Goal: Task Accomplishment & Management: Manage account settings

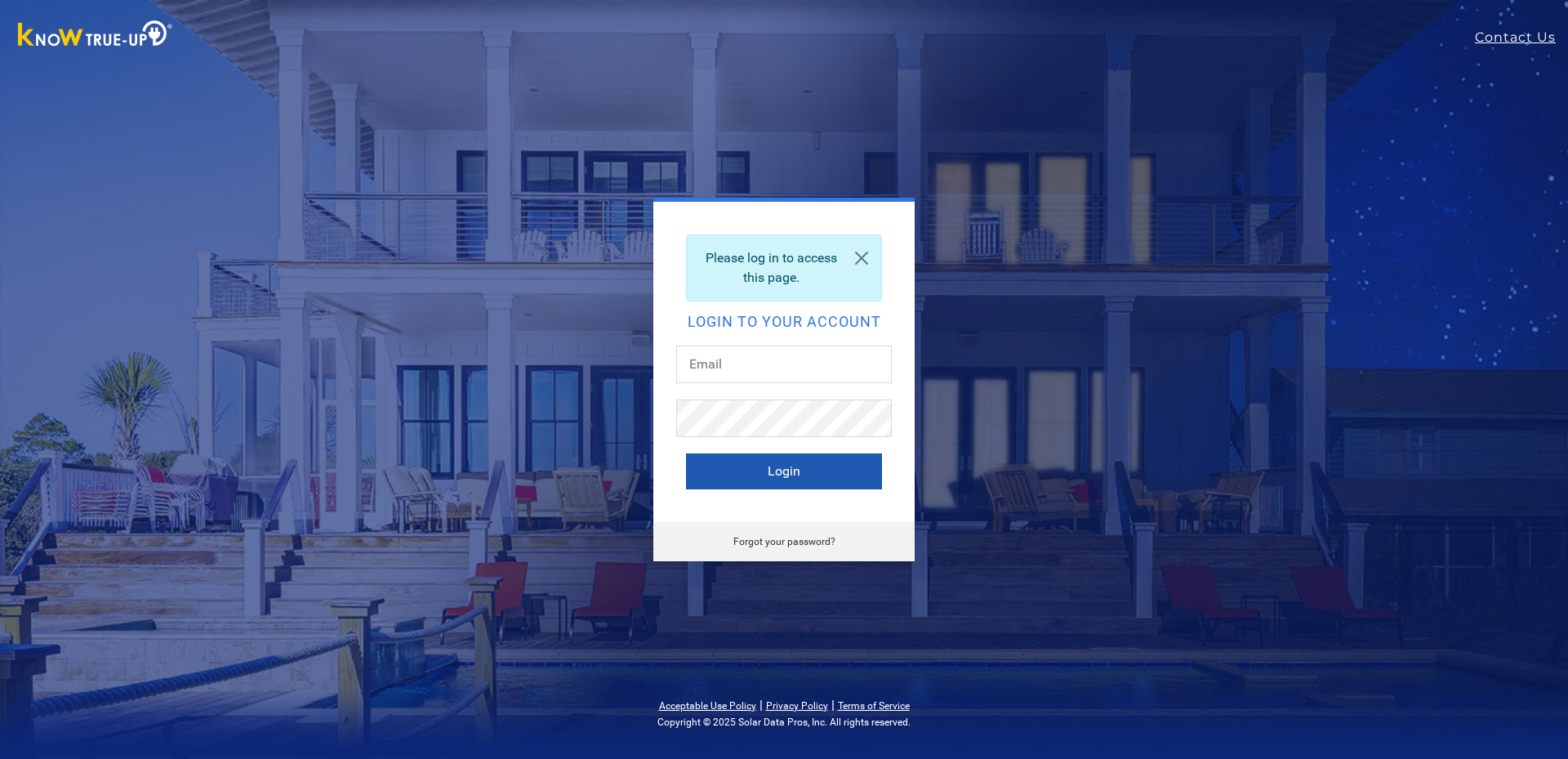
type input "[EMAIL_ADDRESS][DOMAIN_NAME]"
click at [760, 468] on button "Login" at bounding box center [784, 471] width 196 height 36
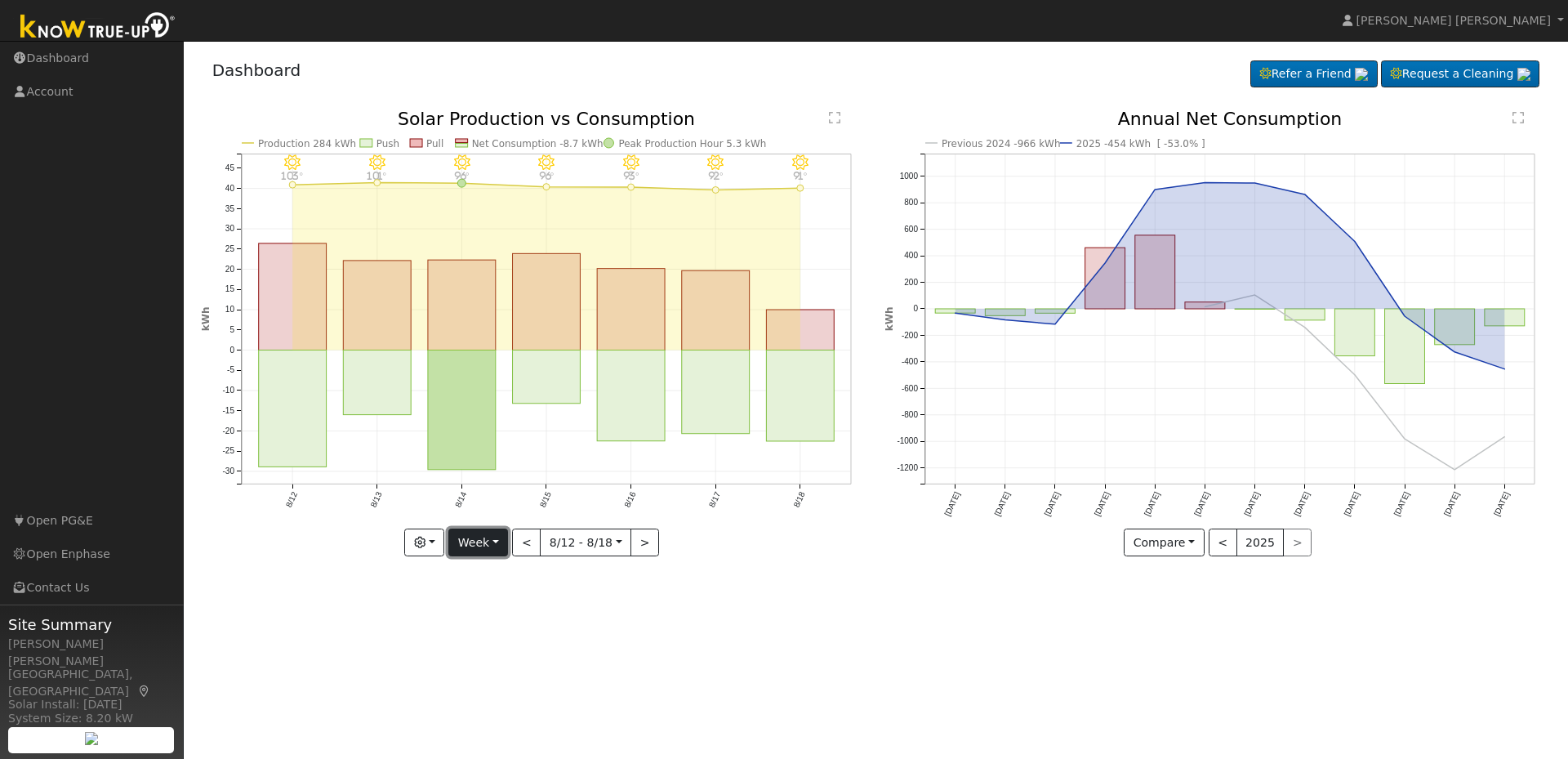
click at [461, 538] on button "Week" at bounding box center [478, 542] width 60 height 28
click at [478, 617] on link "Month" at bounding box center [506, 622] width 114 height 23
type input "2025-07-01"
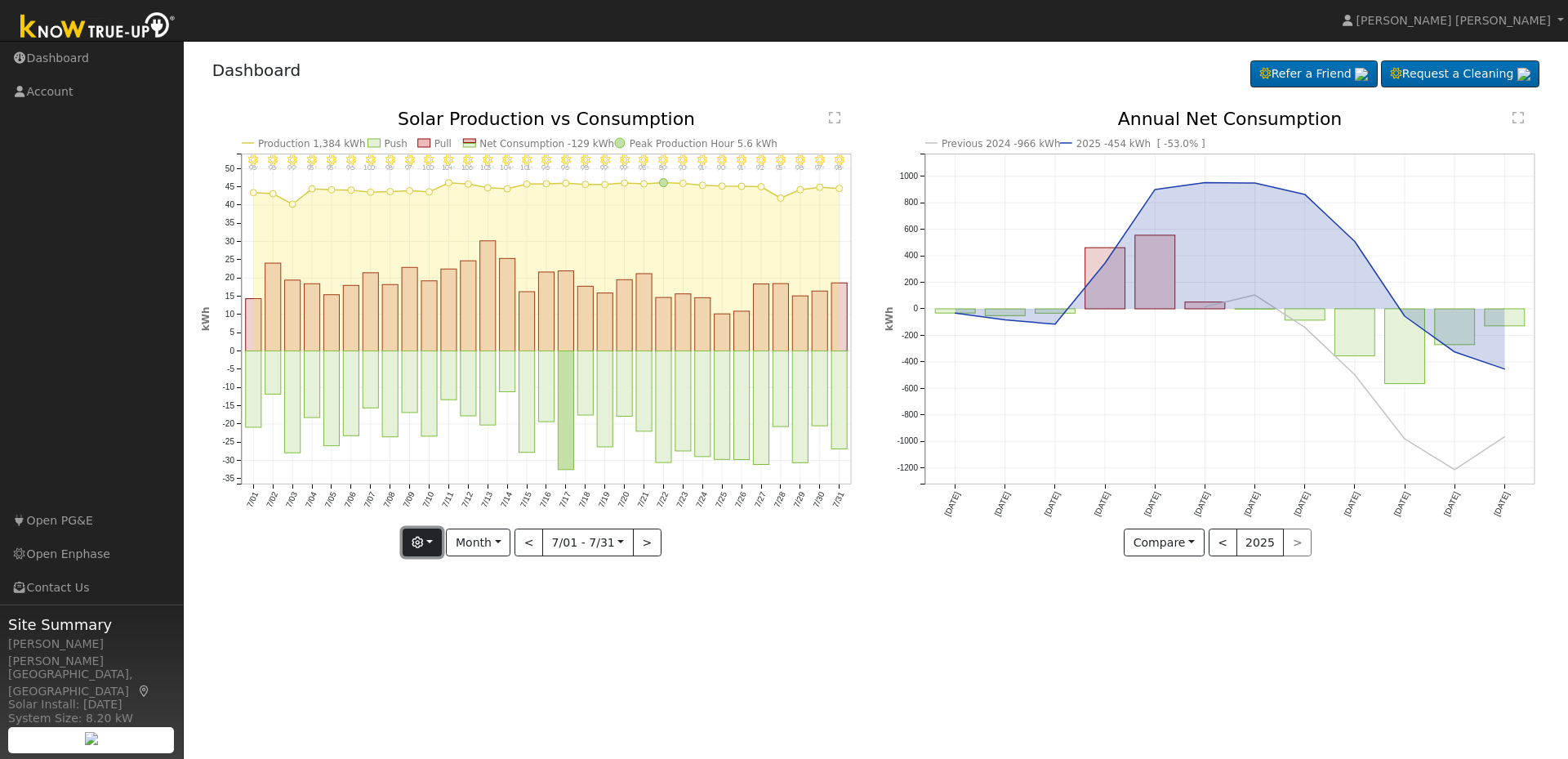
click at [423, 541] on icon "button" at bounding box center [417, 542] width 11 height 11
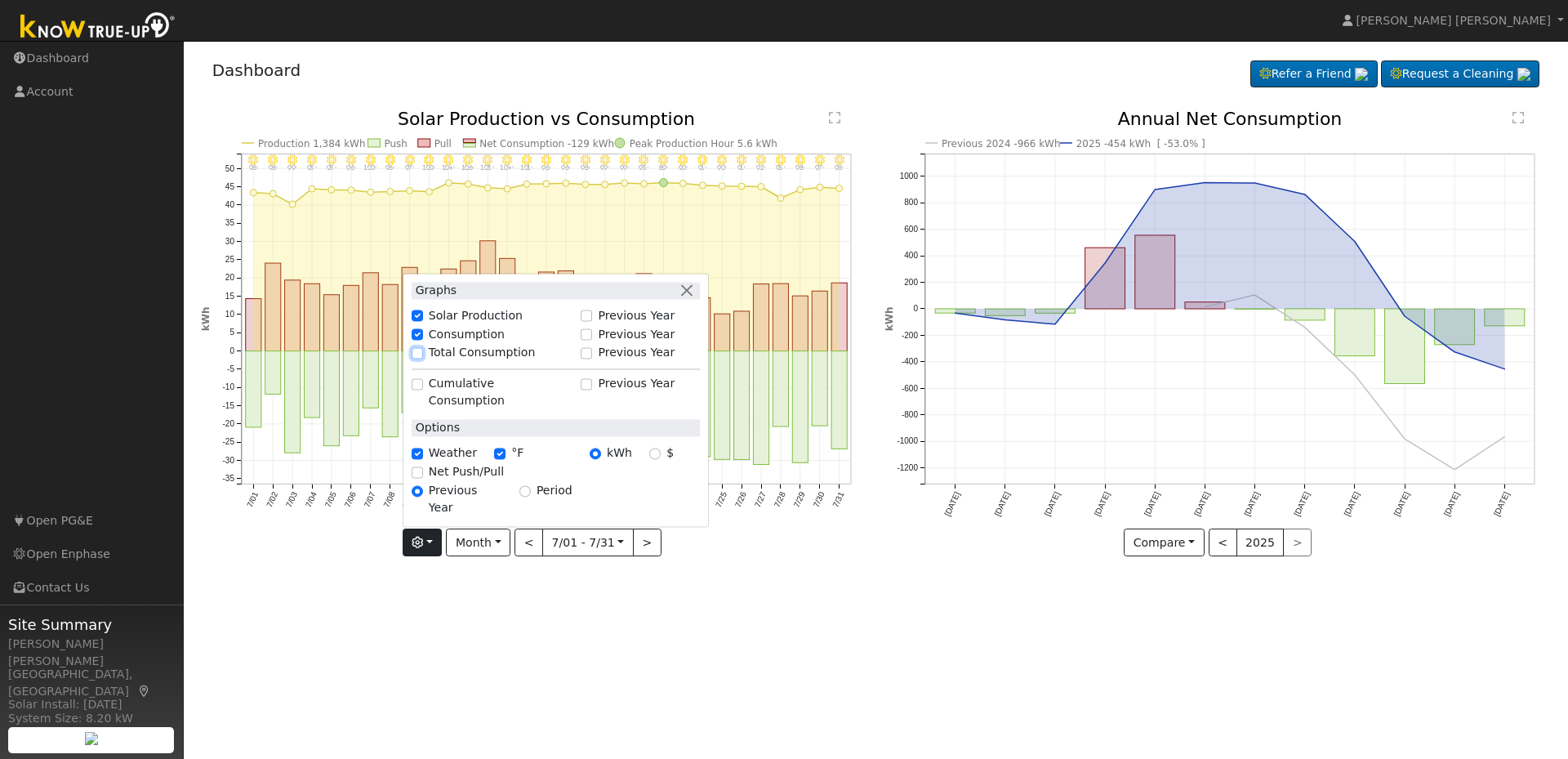
click at [423, 359] on input "Total Consumption" at bounding box center [417, 352] width 11 height 11
checkbox input "true"
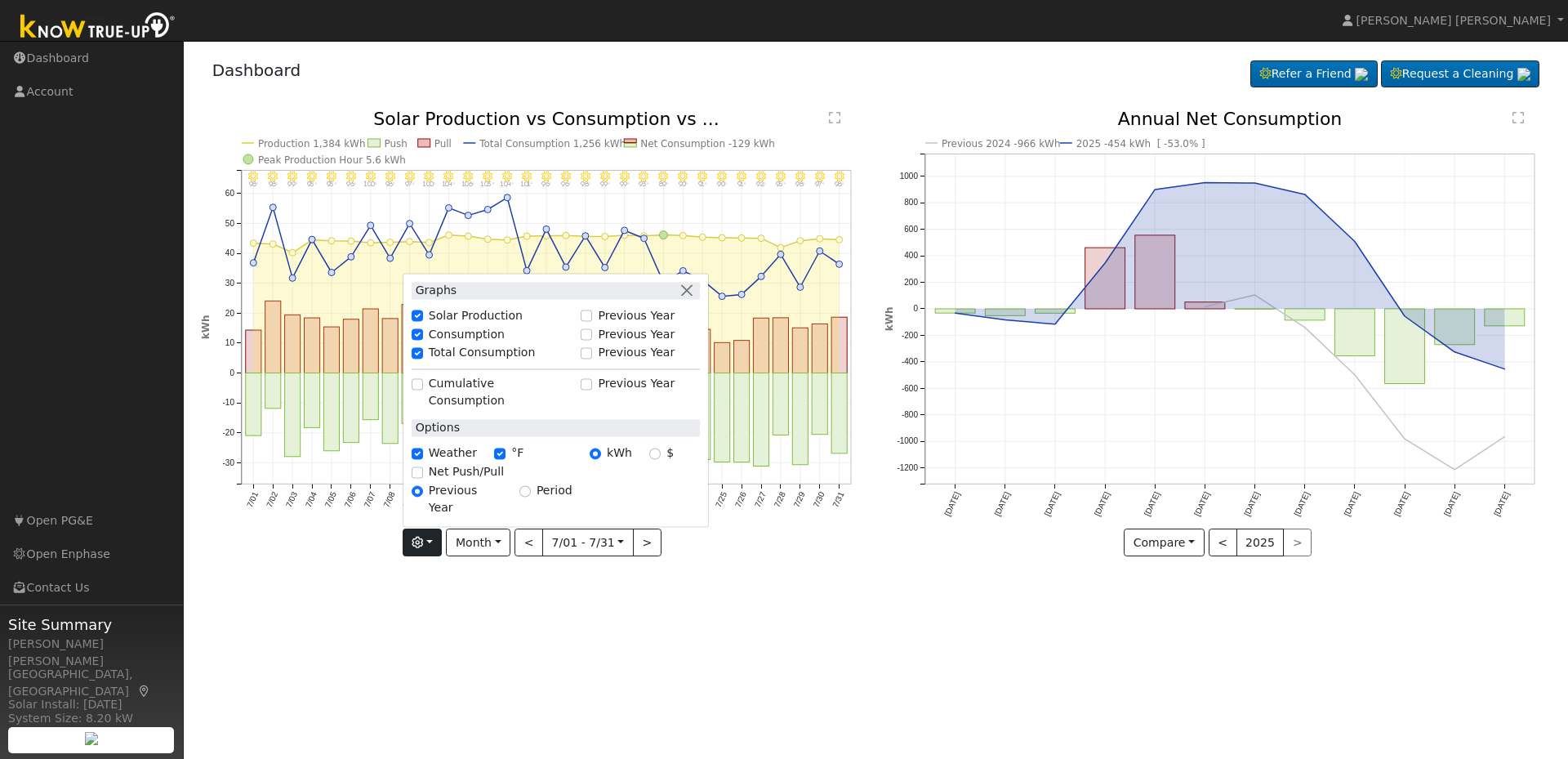
click at [764, 582] on div "User Profile First name Last name Email Email Notifications No Emails No Emails…" at bounding box center [875, 399] width 1384 height 718
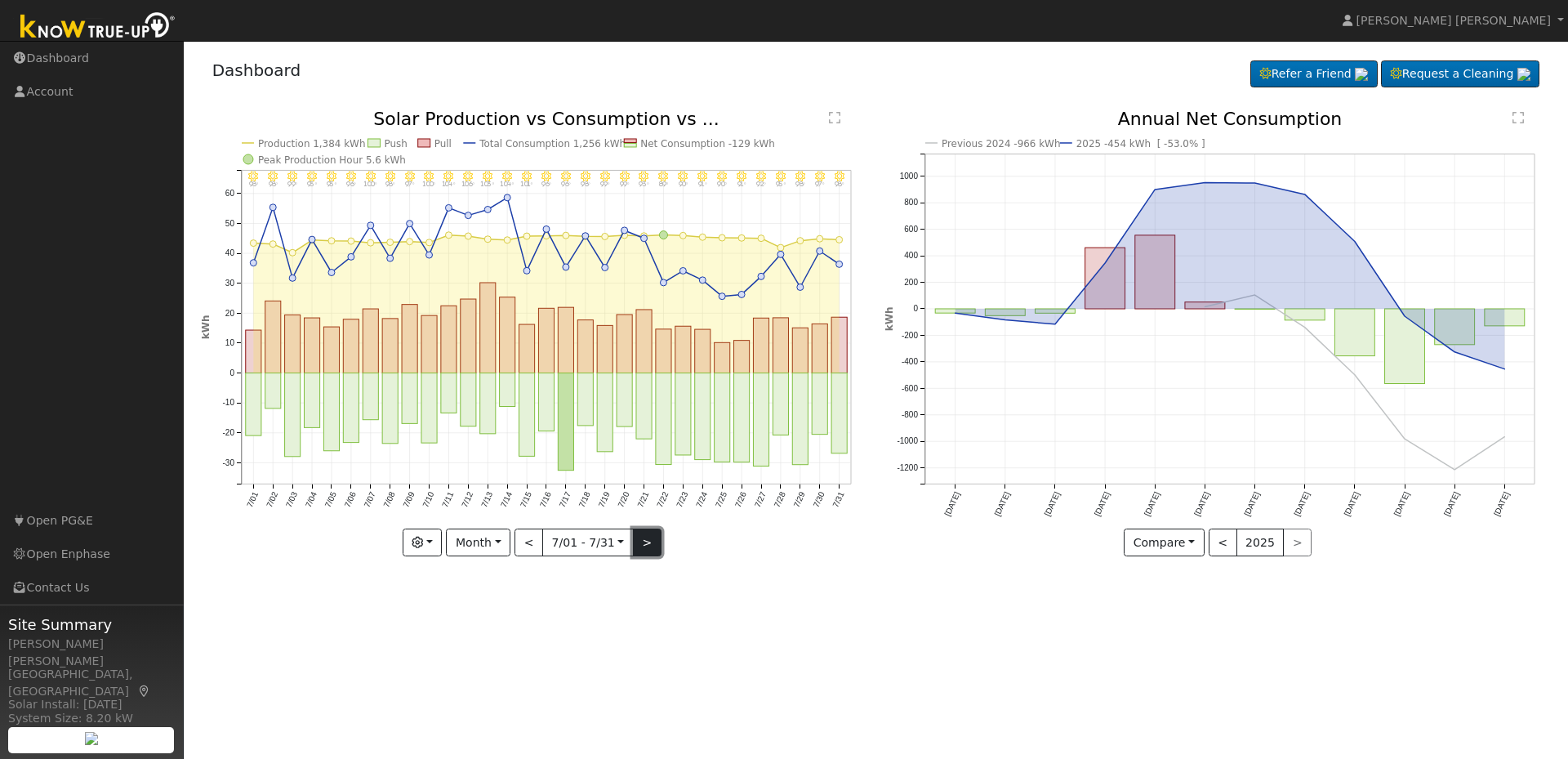
click at [641, 544] on button ">" at bounding box center [647, 542] width 28 height 28
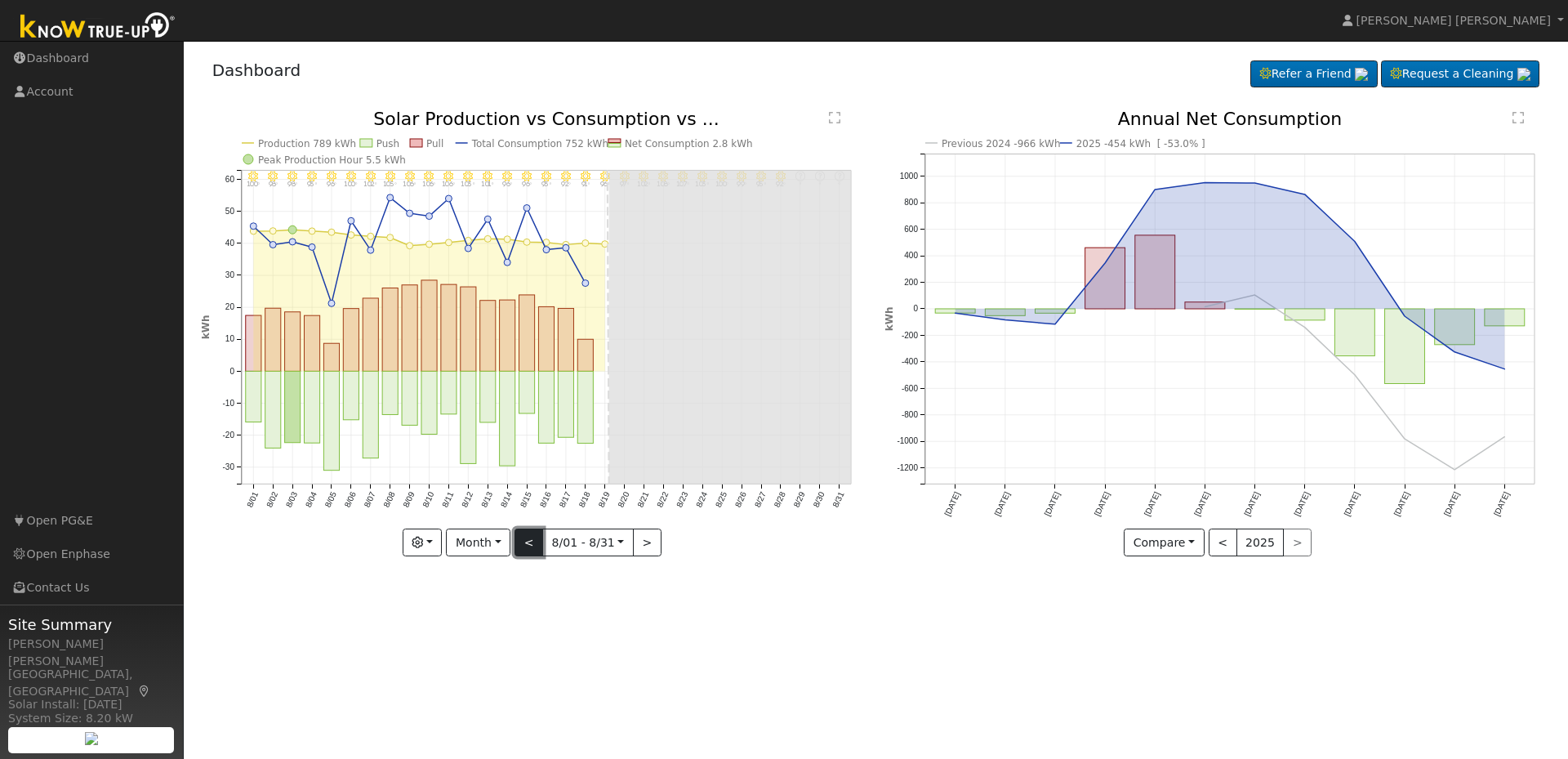
click at [528, 547] on button "<" at bounding box center [528, 542] width 28 height 28
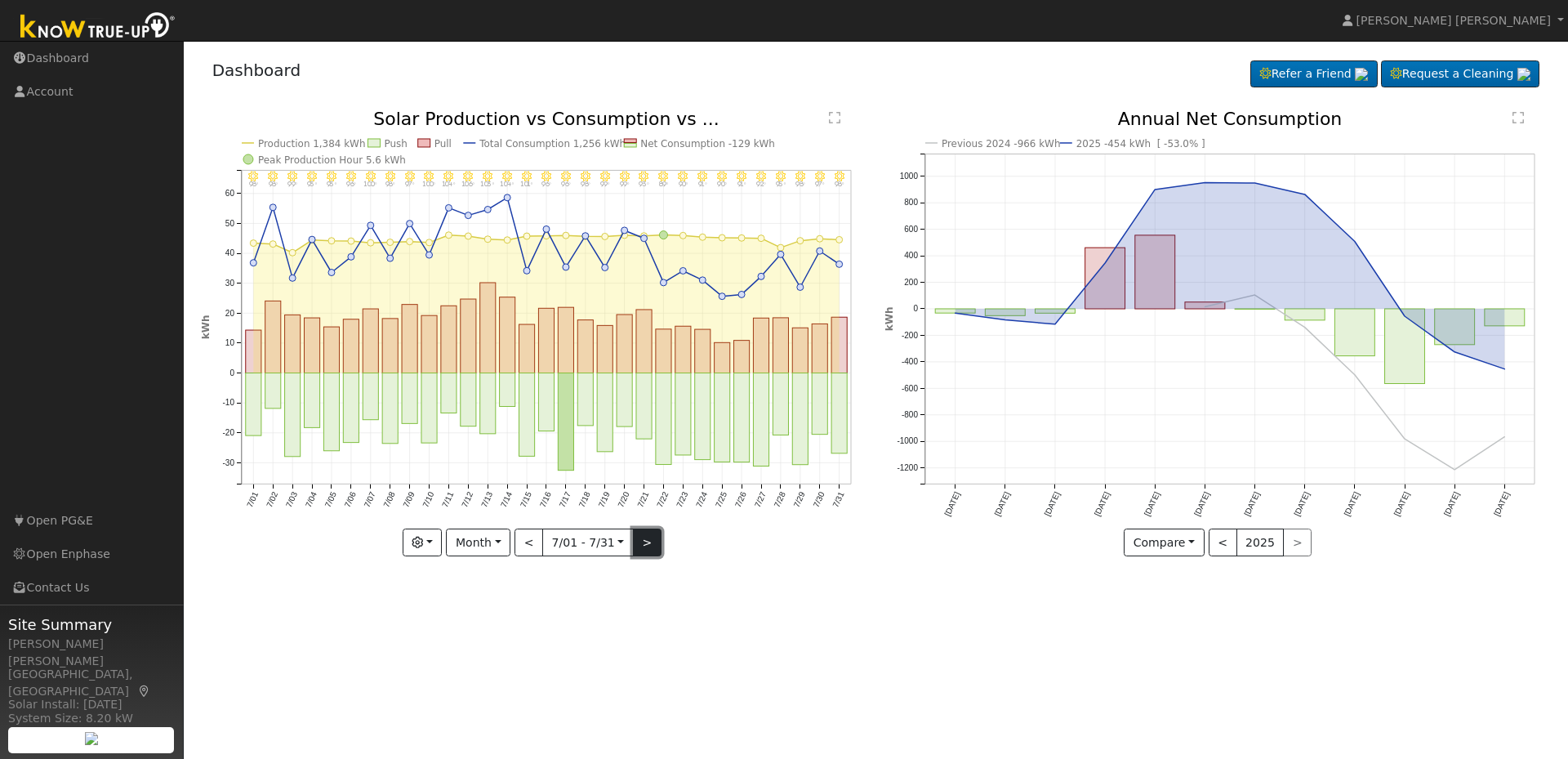
click at [650, 545] on button ">" at bounding box center [647, 542] width 28 height 28
type input "2025-08-01"
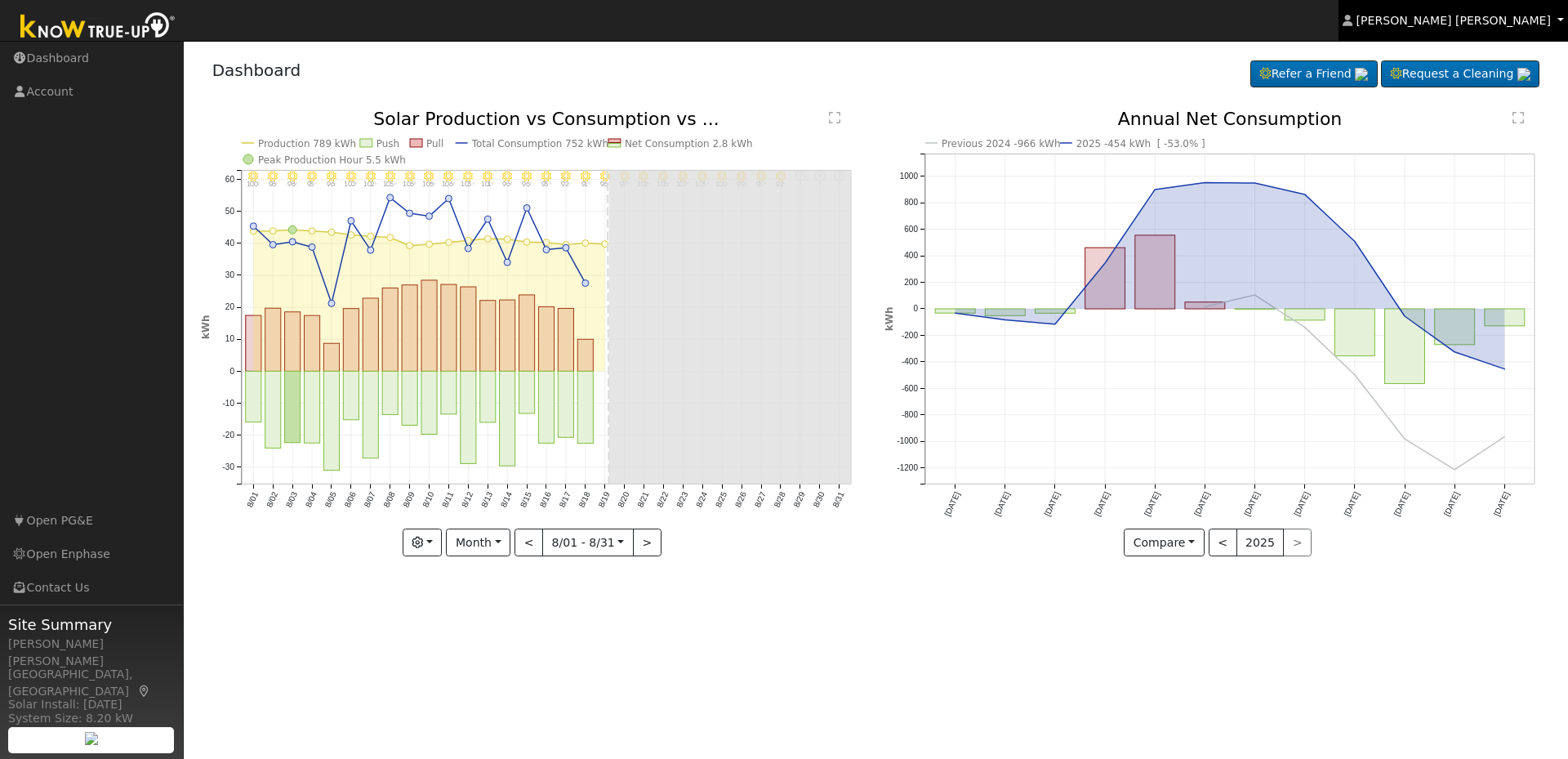
click at [1497, 17] on span "Tumas Bagdasarian" at bounding box center [1453, 20] width 195 height 13
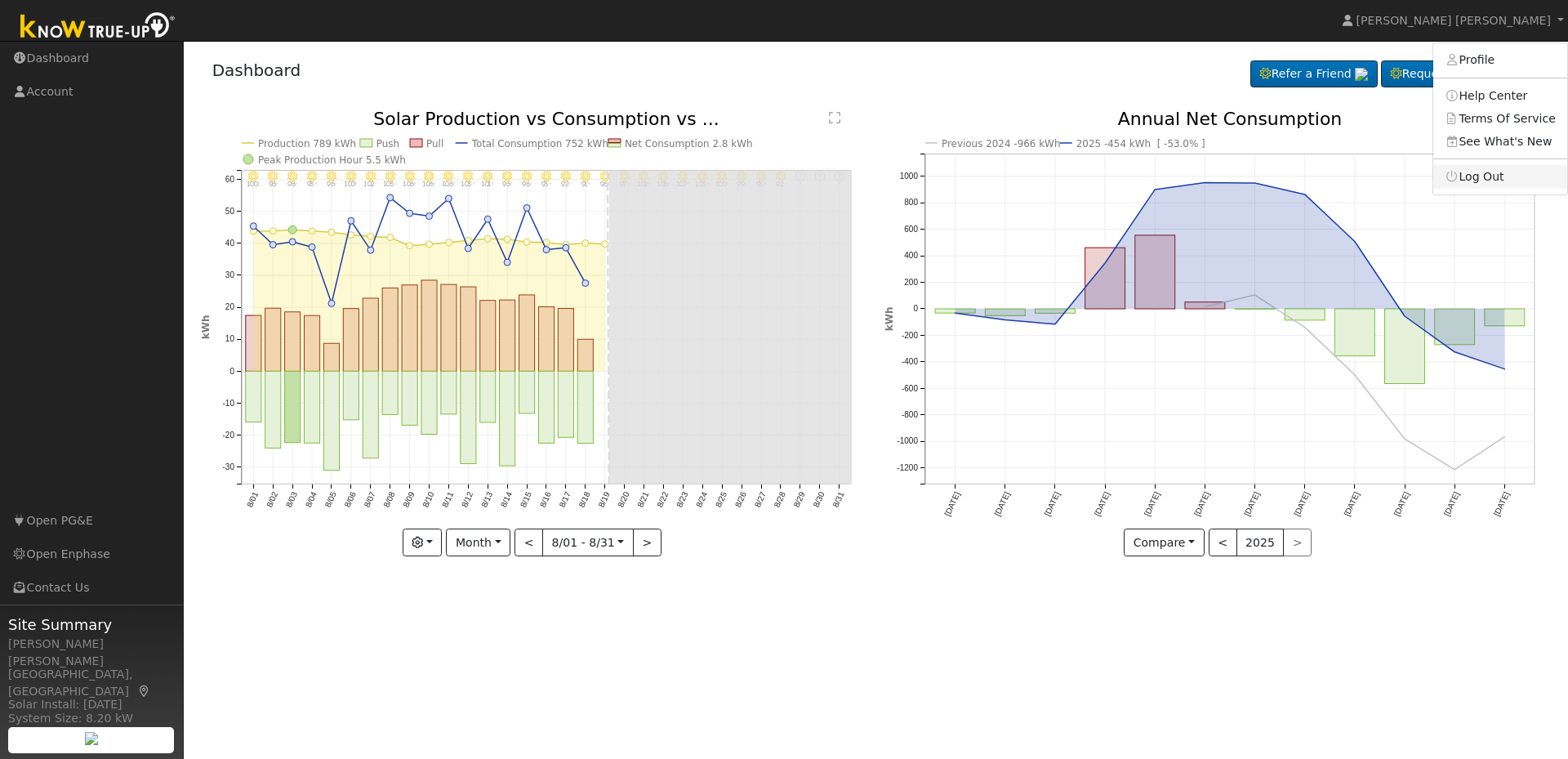
click at [1465, 173] on link "Log Out" at bounding box center [1500, 176] width 134 height 23
